Goal: Manage account settings

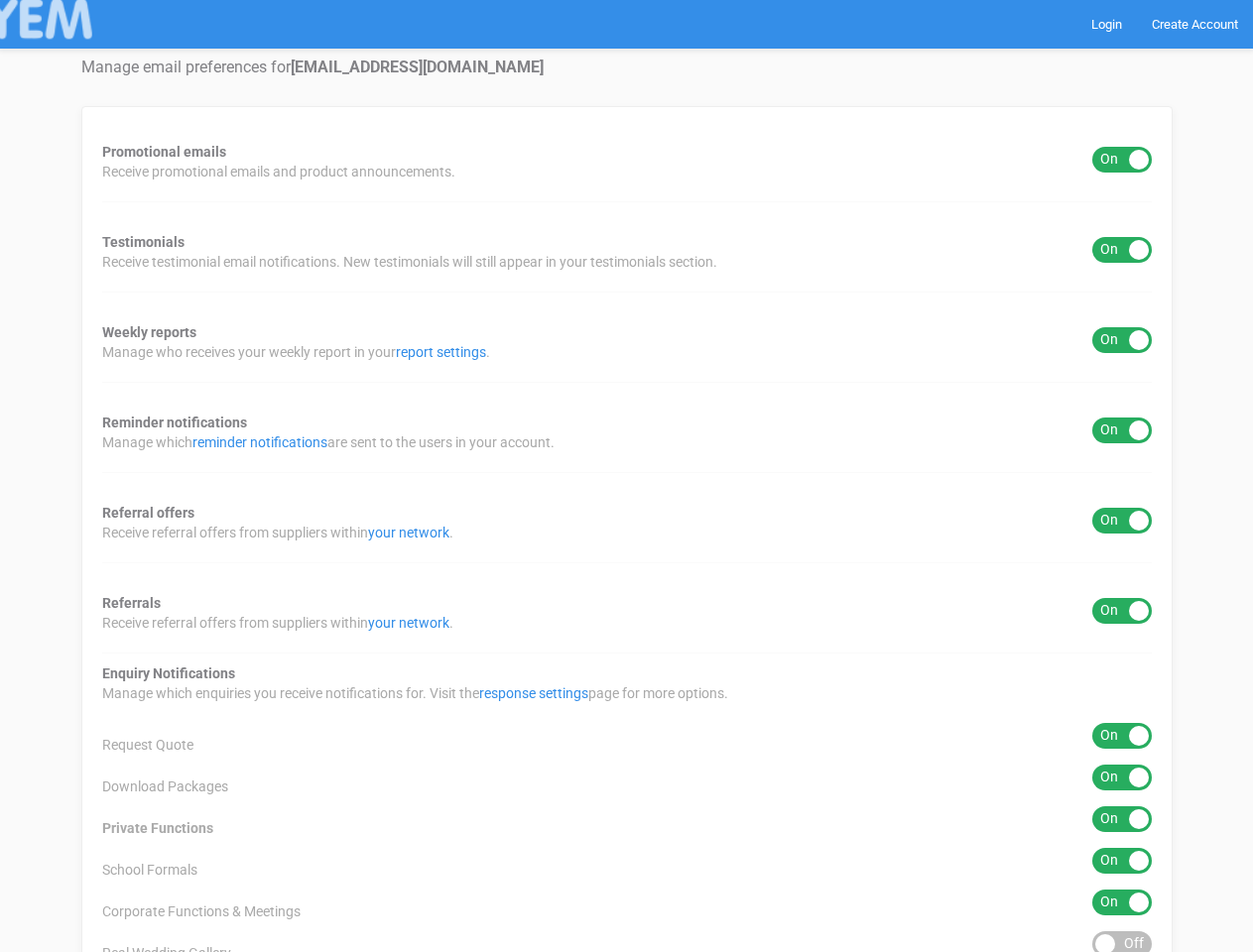
click at [626, 476] on div "Promotional emails ON OFF Receive promotional emails and product announcements.…" at bounding box center [627, 634] width 1092 height 1054
click at [1122, 159] on div "ON OFF" at bounding box center [1123, 160] width 60 height 26
